Goal: Task Accomplishment & Management: Manage account settings

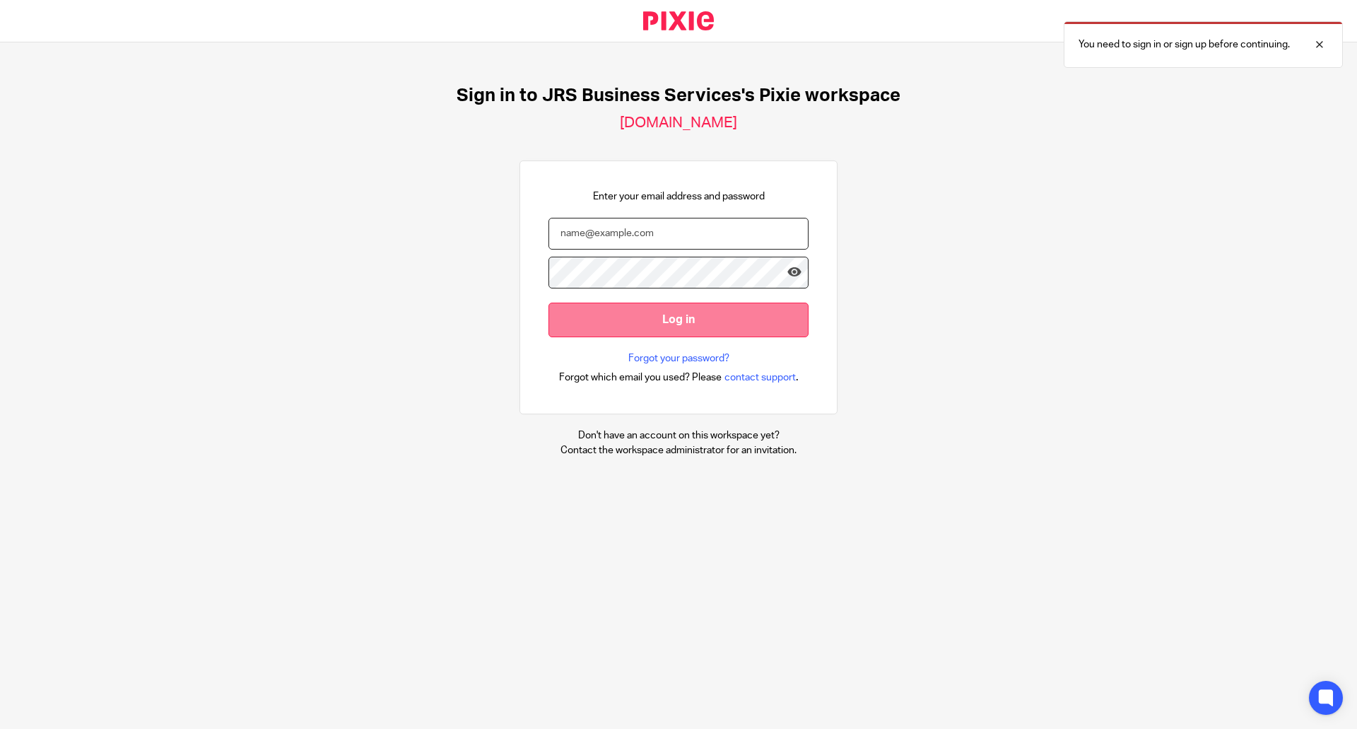
type input "zoe@jrsbusiness.services"
click at [708, 327] on input "Log in" at bounding box center [679, 320] width 260 height 35
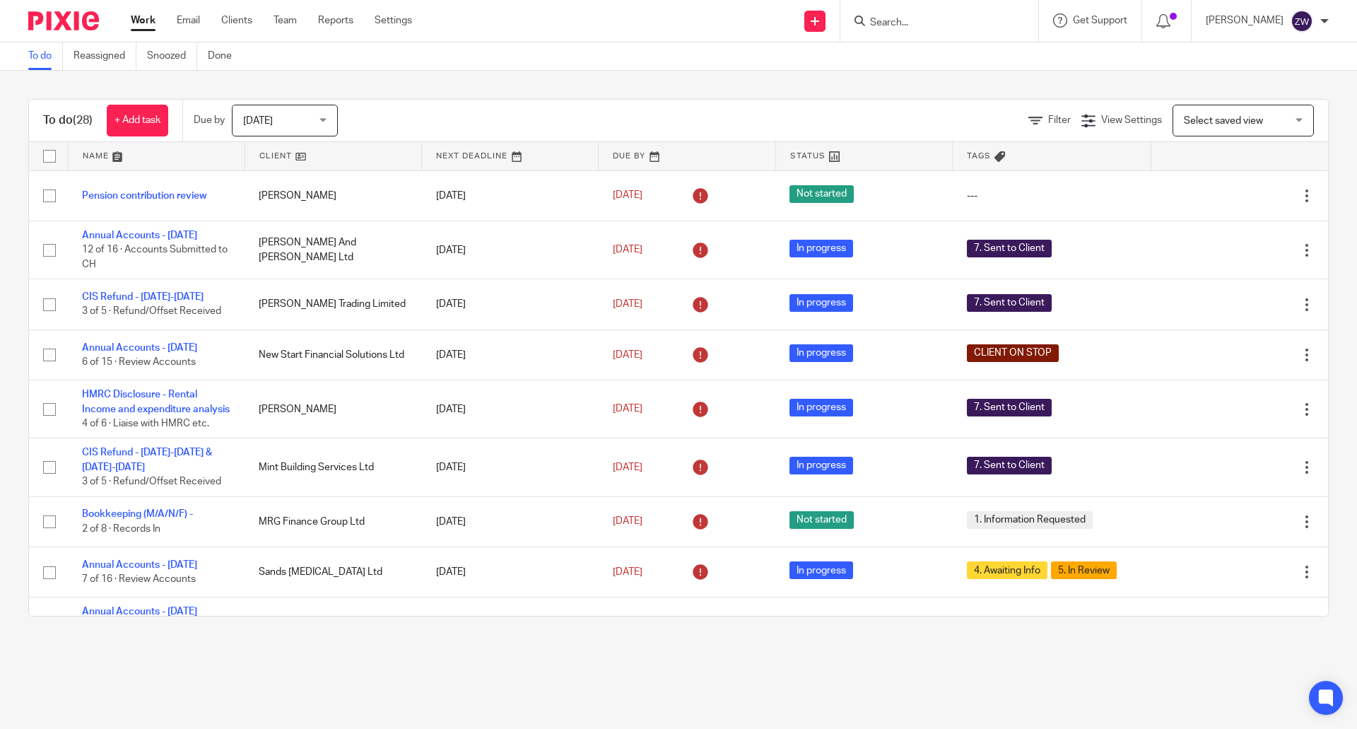
click at [305, 117] on span "[DATE]" at bounding box center [280, 120] width 75 height 30
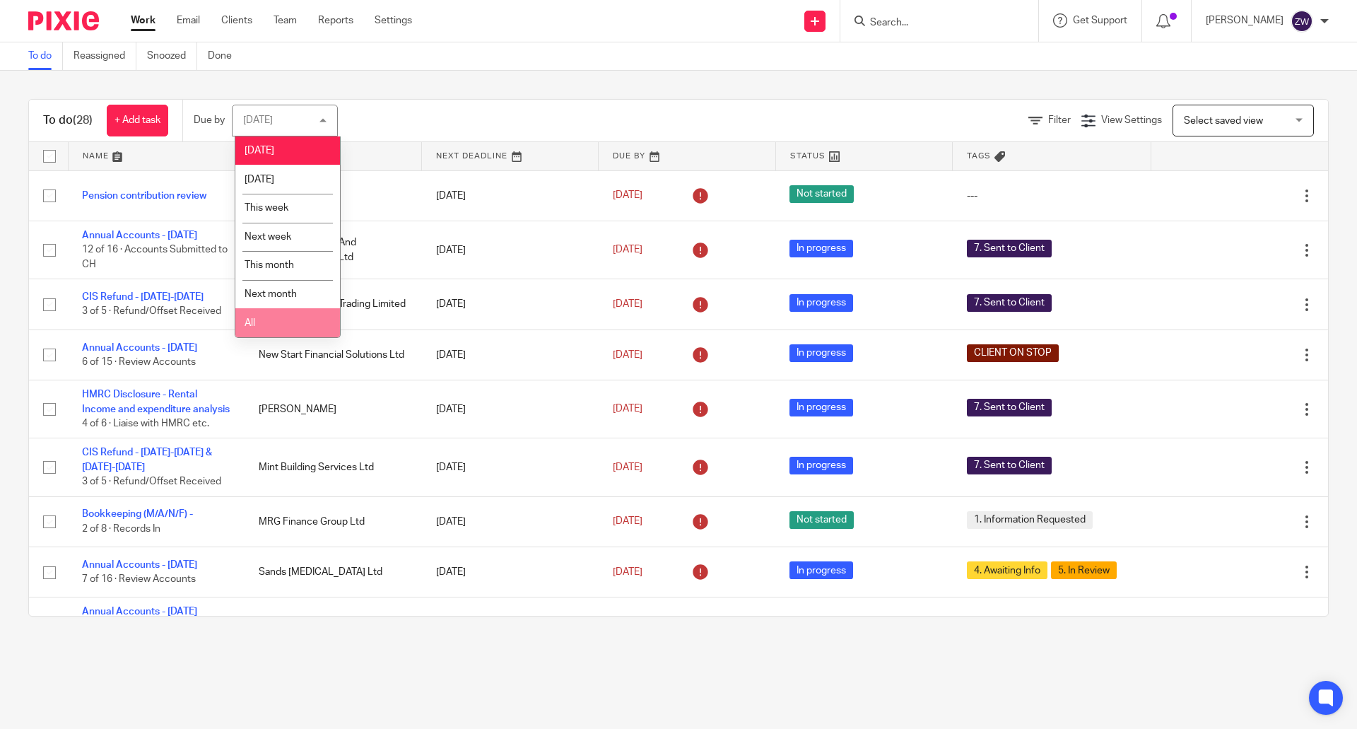
click at [263, 314] on li "All" at bounding box center [287, 322] width 105 height 29
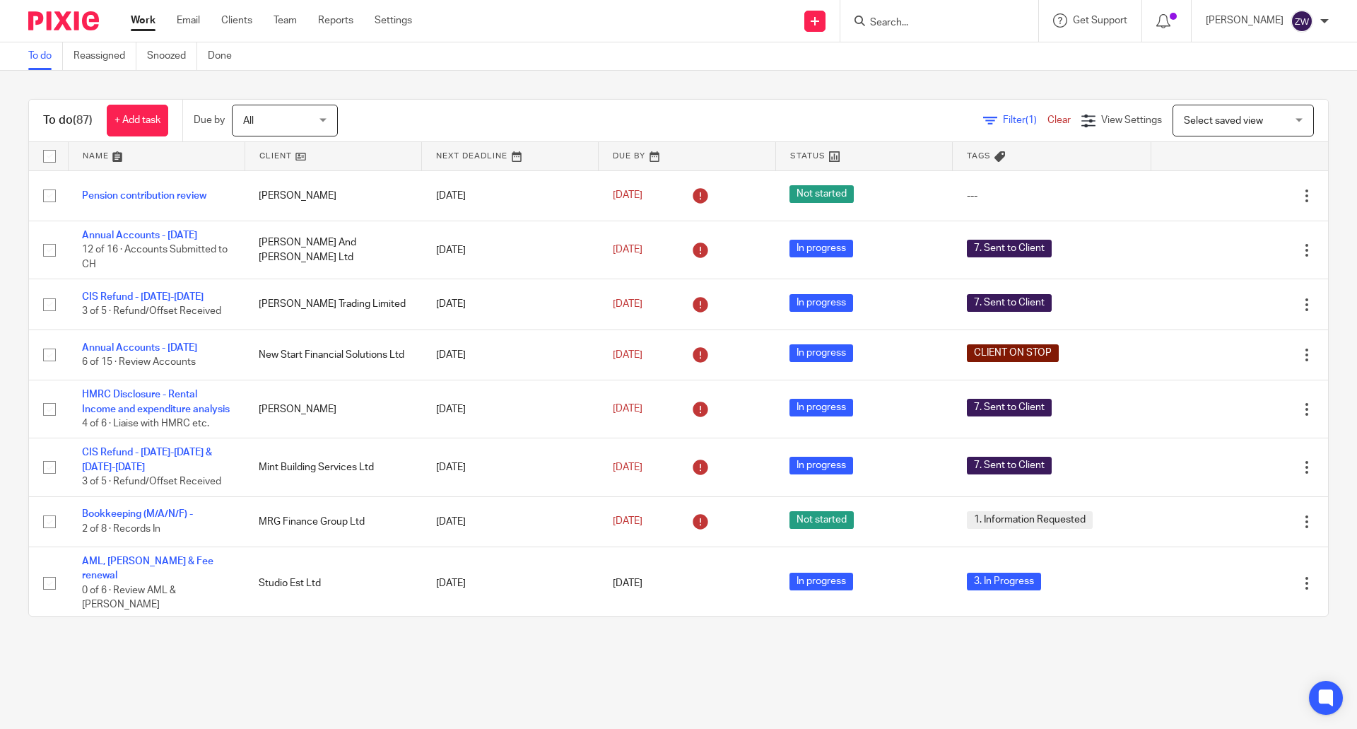
click at [718, 76] on div "To do (87) + Add task Due by All All [DATE] [DATE] This week Next week This mon…" at bounding box center [678, 358] width 1357 height 574
drag, startPoint x: 71, startPoint y: 16, endPoint x: 96, endPoint y: 5, distance: 27.6
click at [71, 16] on img at bounding box center [63, 20] width 71 height 19
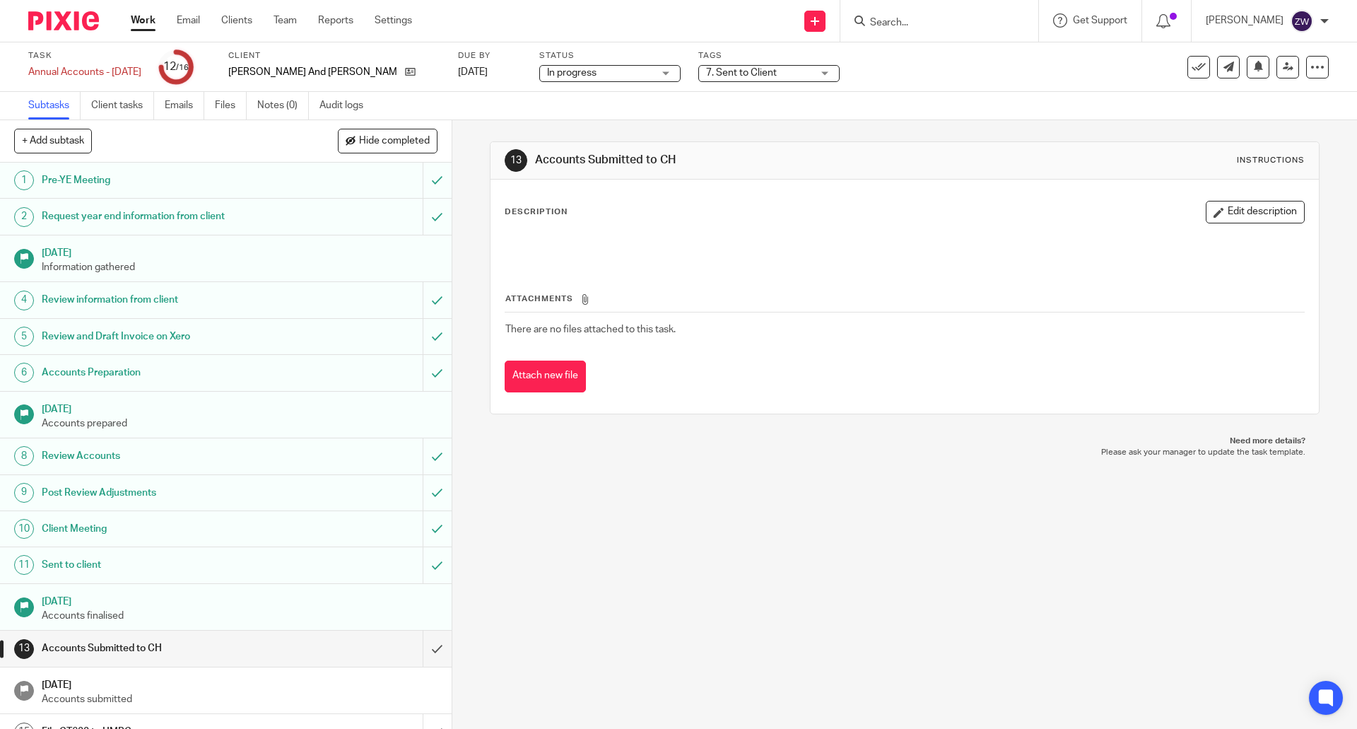
click at [706, 69] on span "7. Sent to Client" at bounding box center [741, 73] width 71 height 10
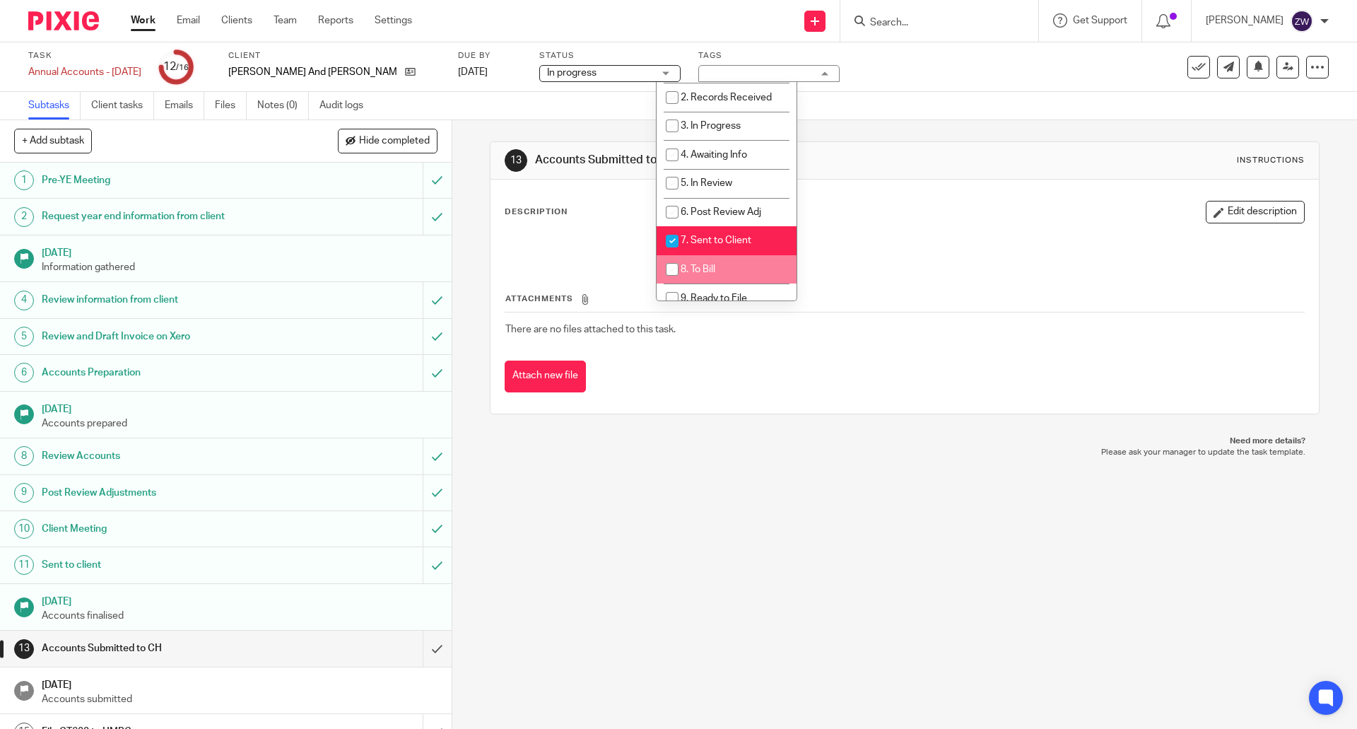
scroll to position [141, 0]
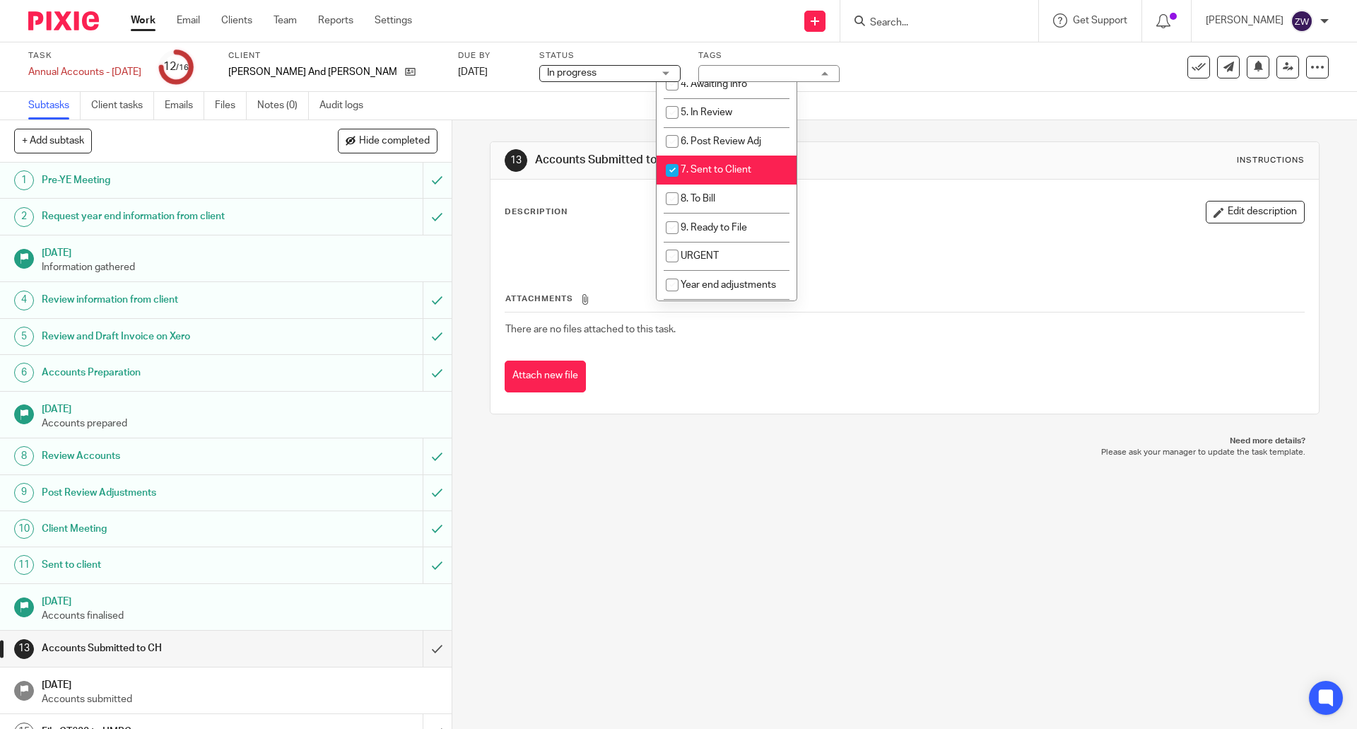
click at [708, 176] on li "7. Sent to Client" at bounding box center [727, 170] width 140 height 29
checkbox input "false"
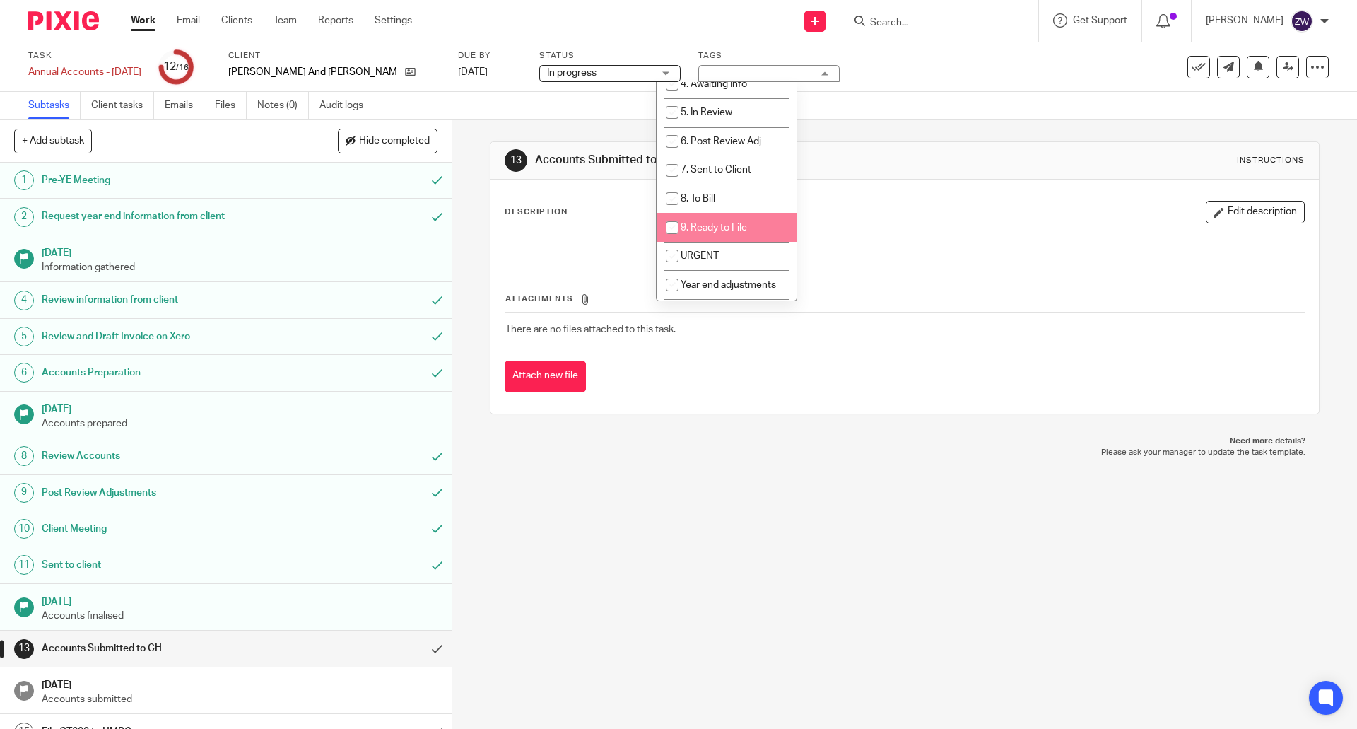
click at [718, 229] on span "9. Ready to File" at bounding box center [714, 228] width 66 height 10
checkbox input "true"
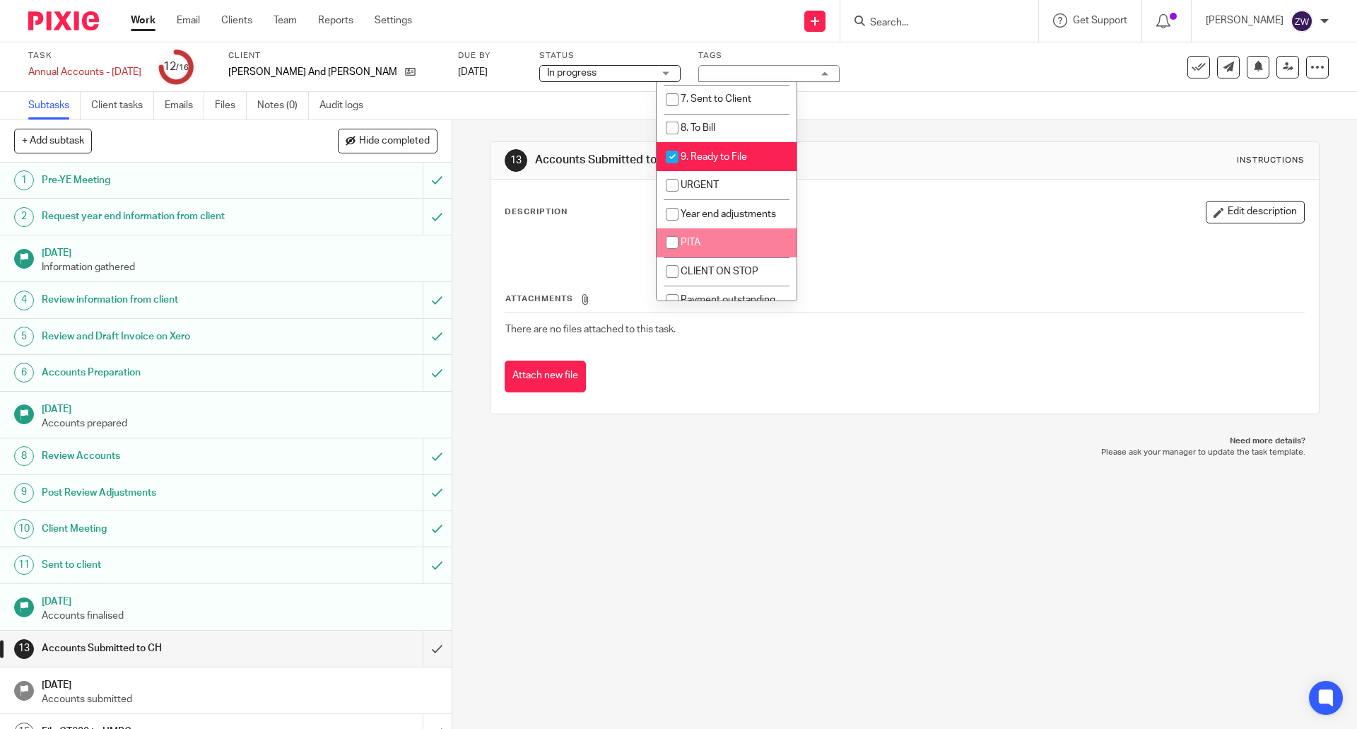
scroll to position [226, 0]
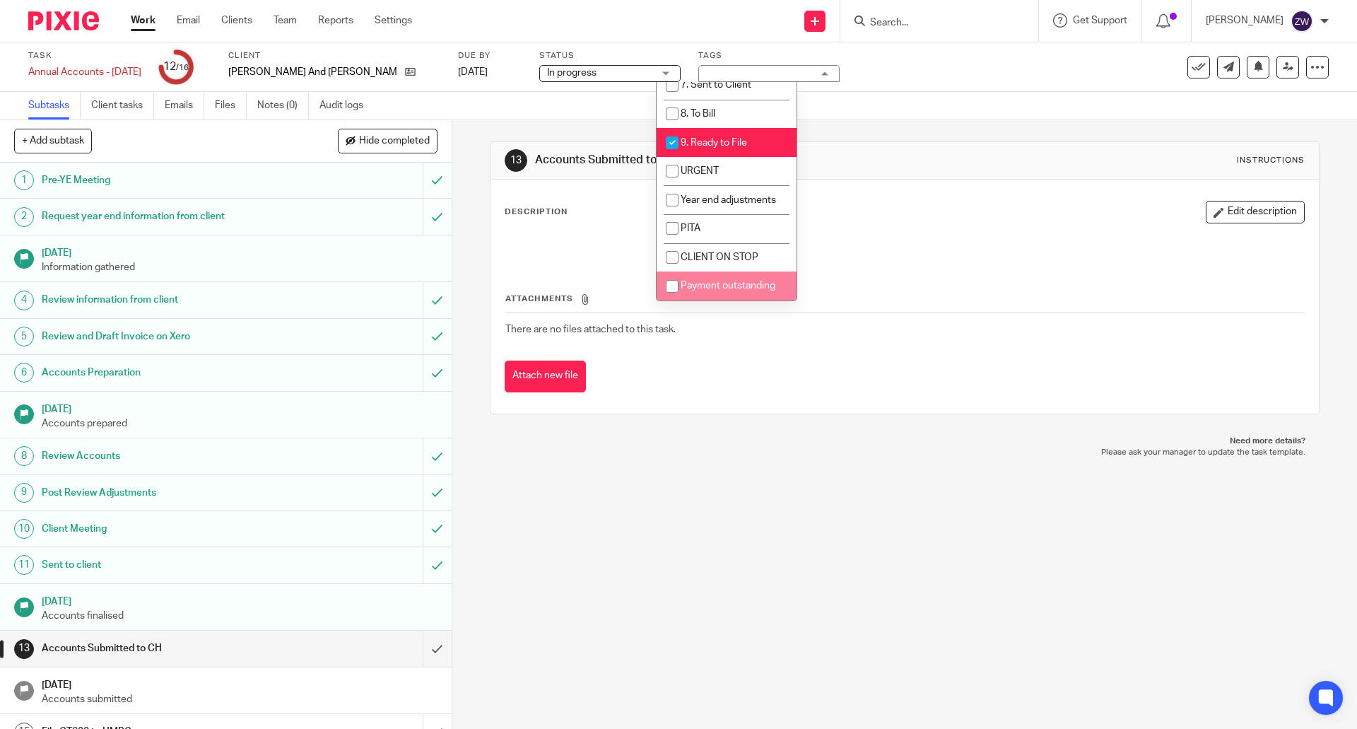
click at [729, 288] on span "Payment outstanding" at bounding box center [728, 286] width 95 height 10
checkbox input "true"
click at [575, 559] on div "13 Accounts Submitted to CH Instructions Description Edit description Attachmen…" at bounding box center [904, 424] width 905 height 609
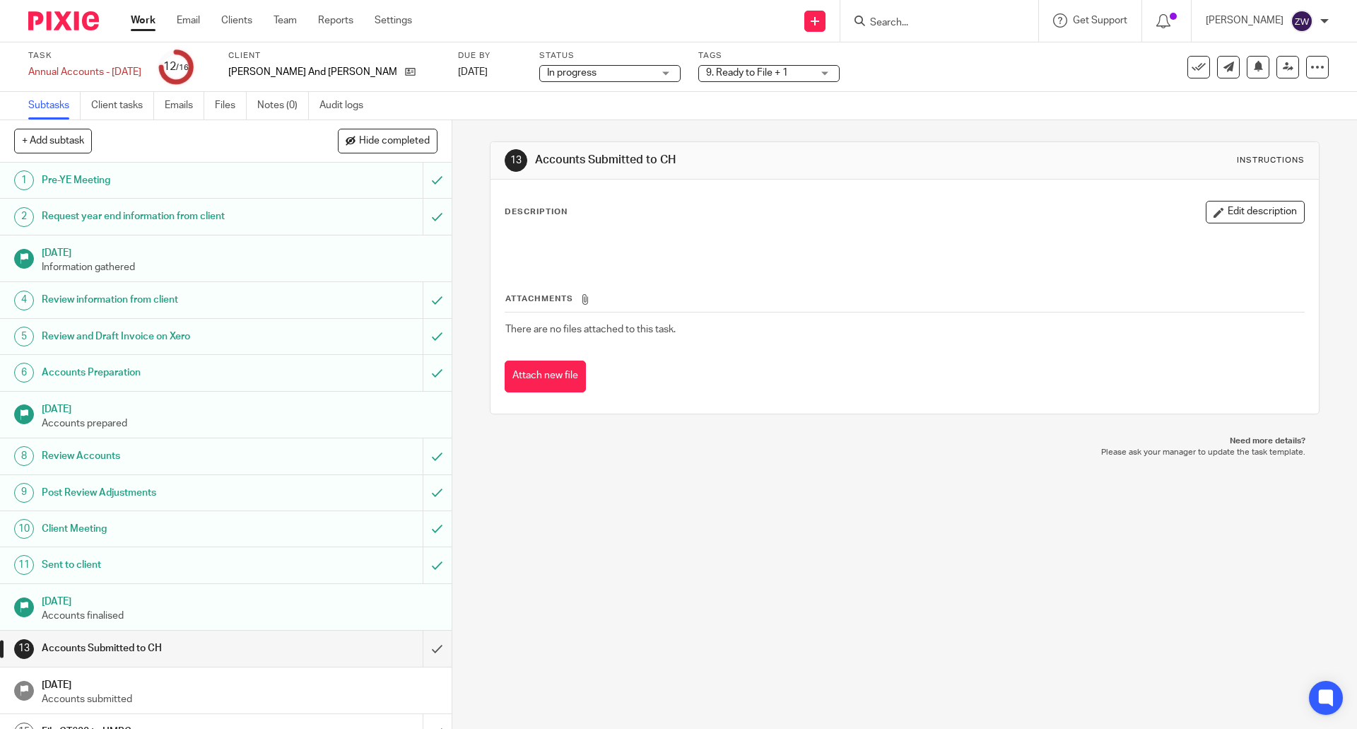
scroll to position [58, 0]
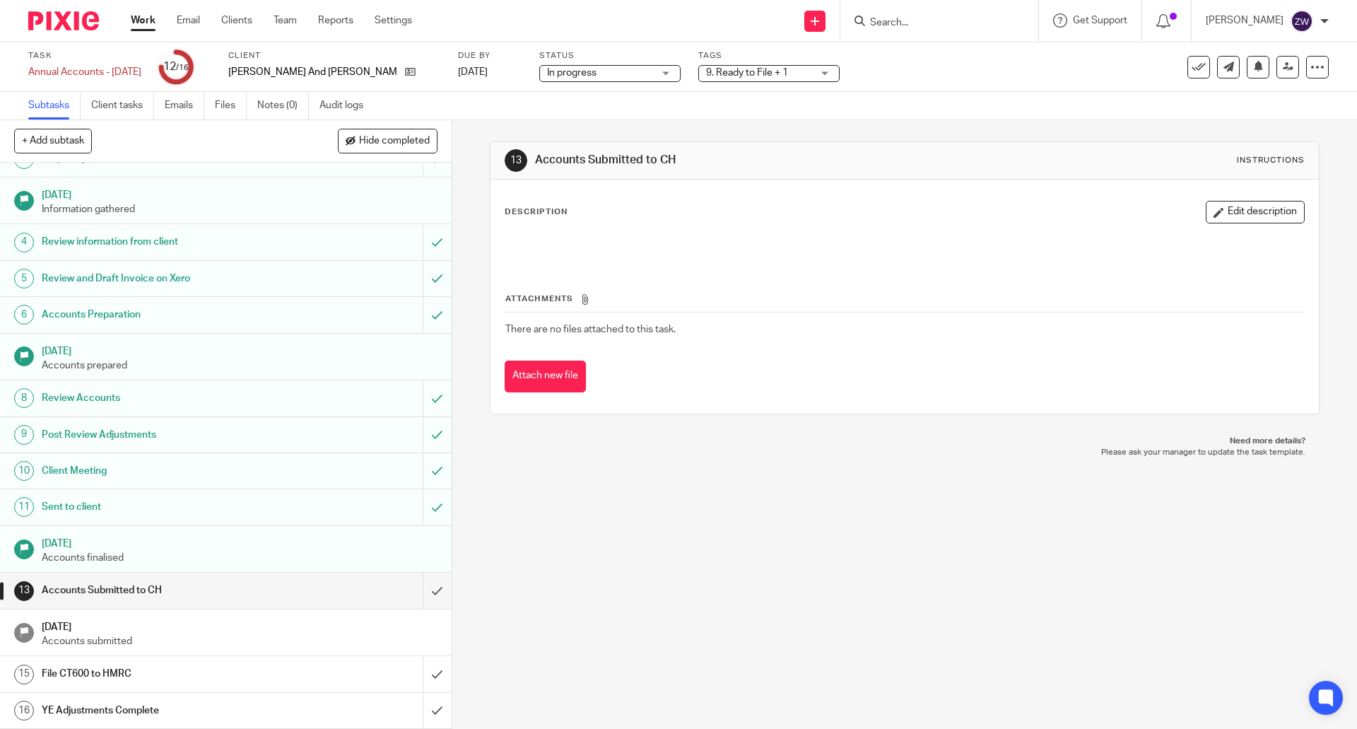
click at [76, 30] on img at bounding box center [63, 20] width 71 height 19
